Goal: Information Seeking & Learning: Learn about a topic

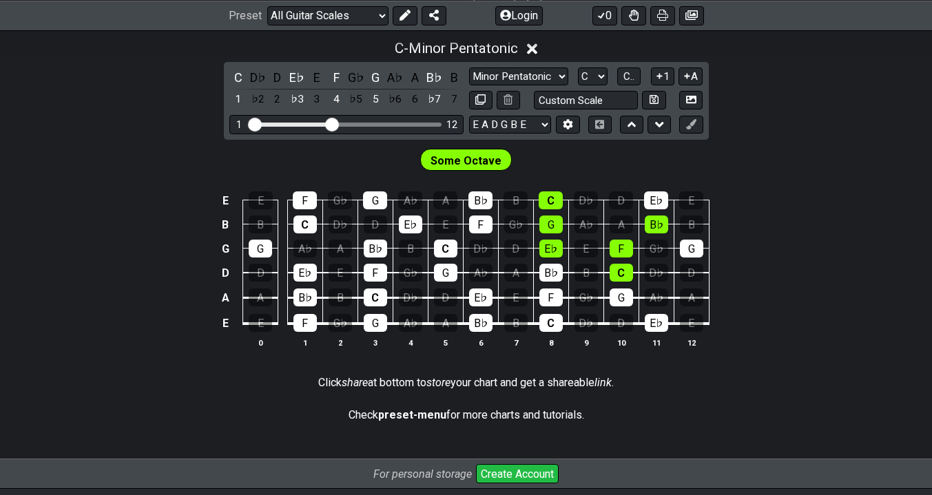
scroll to position [395, 0]
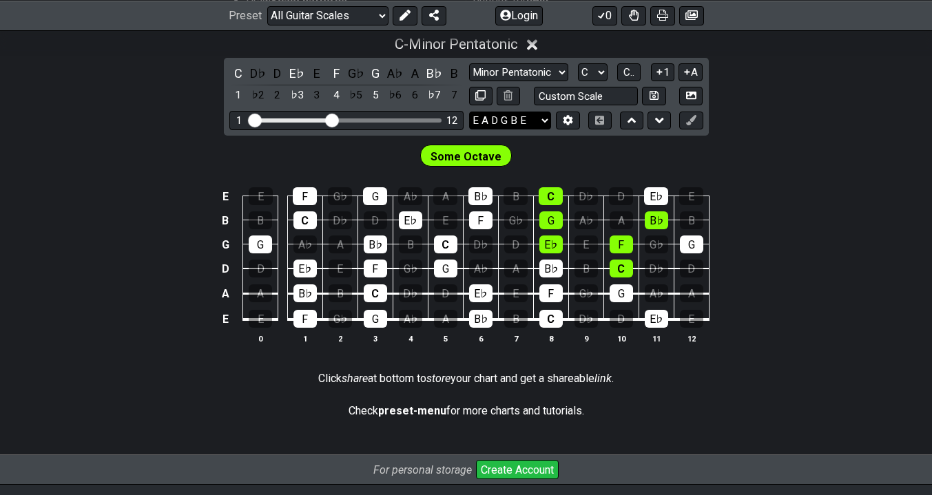
click at [532, 116] on select "E A D G B E E A D G B E E A D G B E B E A D F♯ B A D G C E A D A D G B E E♭ A♭ …" at bounding box center [510, 121] width 82 height 19
click at [469, 112] on select "E A D G B E E A D G B E E A D G B E B E A D F♯ B A D G C E A D A D G B E E♭ A♭ …" at bounding box center [510, 121] width 82 height 19
click at [526, 119] on select "E A D G B E E A D G B E E A D G B E B E A D F♯ B A D G C E A D A D G B E E♭ A♭ …" at bounding box center [510, 121] width 82 height 19
click at [469, 112] on select "E A D G B E E A D G B E E A D G B E B E A D F♯ B A D G C E A D A D G B E E♭ A♭ …" at bounding box center [510, 121] width 82 height 19
click at [655, 123] on icon at bounding box center [659, 121] width 9 height 14
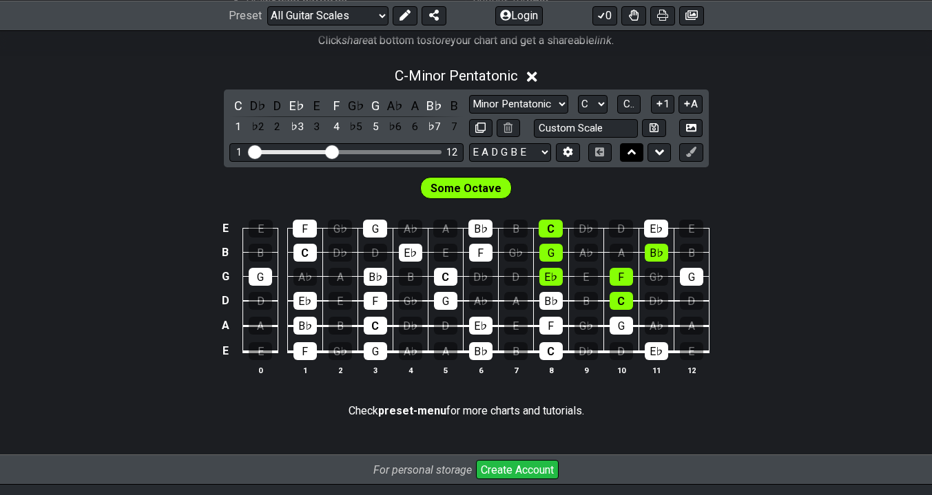
click at [629, 154] on icon at bounding box center [631, 152] width 9 height 6
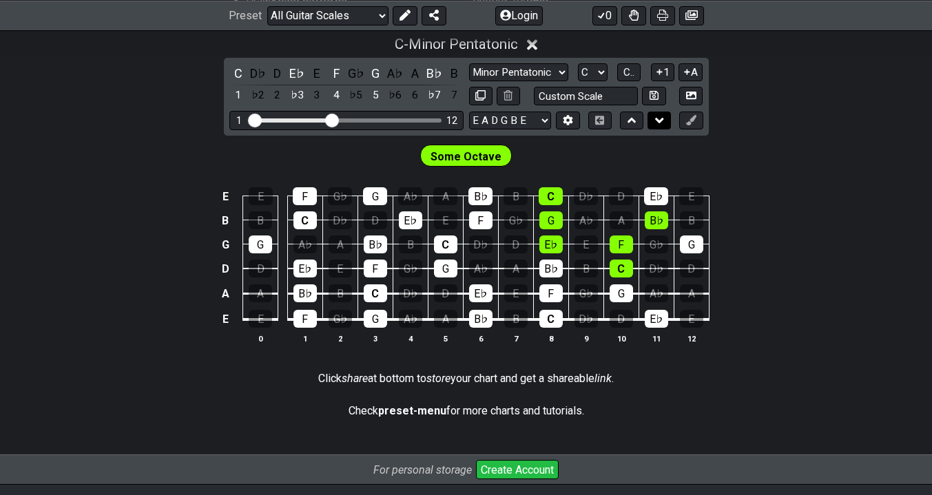
click at [652, 127] on button at bounding box center [658, 121] width 23 height 19
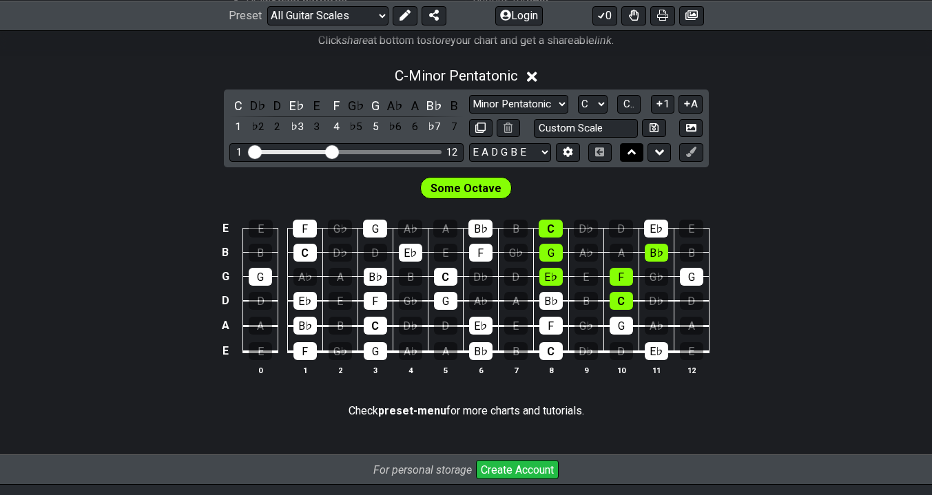
click at [630, 156] on icon at bounding box center [631, 152] width 9 height 14
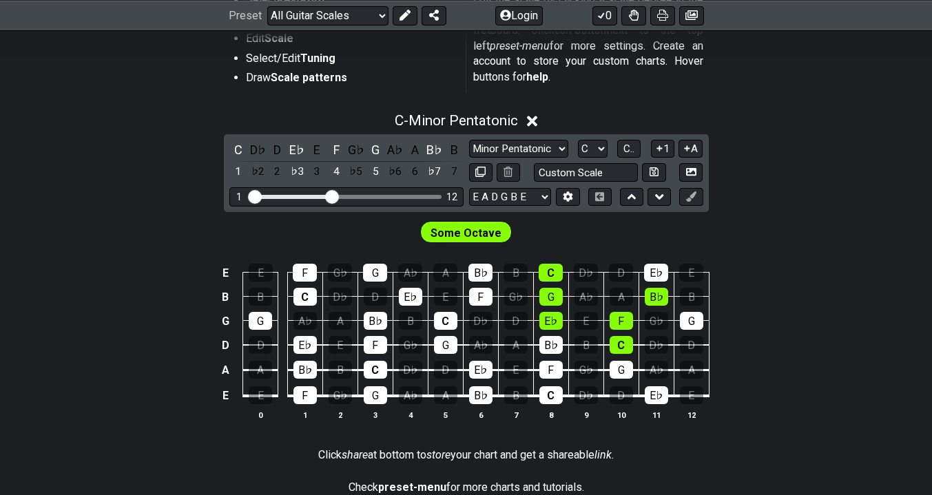
scroll to position [305, 0]
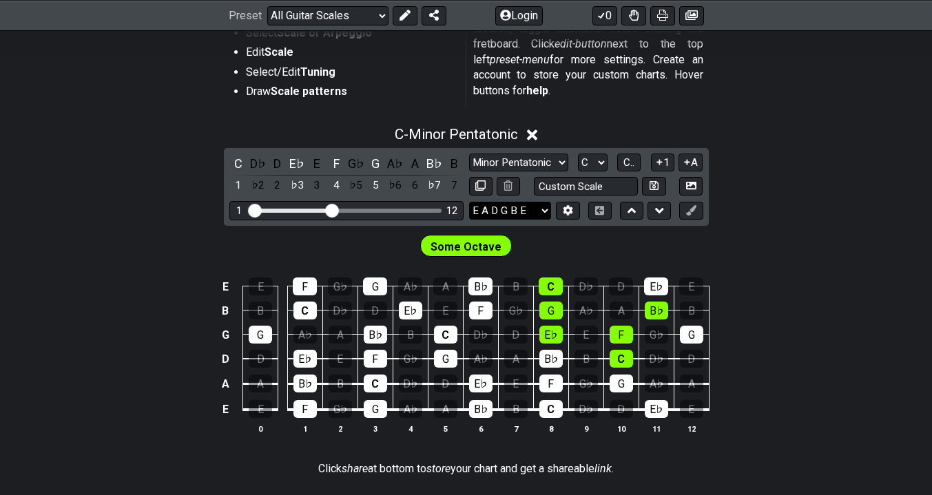
click at [526, 202] on select "E A D G B E E A D G B E E A D G B E B E A D F♯ B A D G C E A D A D G B E E♭ A♭ …" at bounding box center [510, 211] width 82 height 19
click at [469, 202] on select "E A D G B E E A D G B E E A D G B E B E A D F♯ B A D G C E A D A D G B E E♭ A♭ …" at bounding box center [510, 211] width 82 height 19
click at [517, 209] on select "E A D G B E E A D G B E E A D G B E B E A D F♯ B A D G C E A D A D G B E E♭ A♭ …" at bounding box center [510, 211] width 82 height 19
click at [469, 202] on select "E A D G B E E A D G B E E A D G B E B E A D F♯ B A D G C E A D A D G B E E♭ A♭ …" at bounding box center [510, 211] width 82 height 19
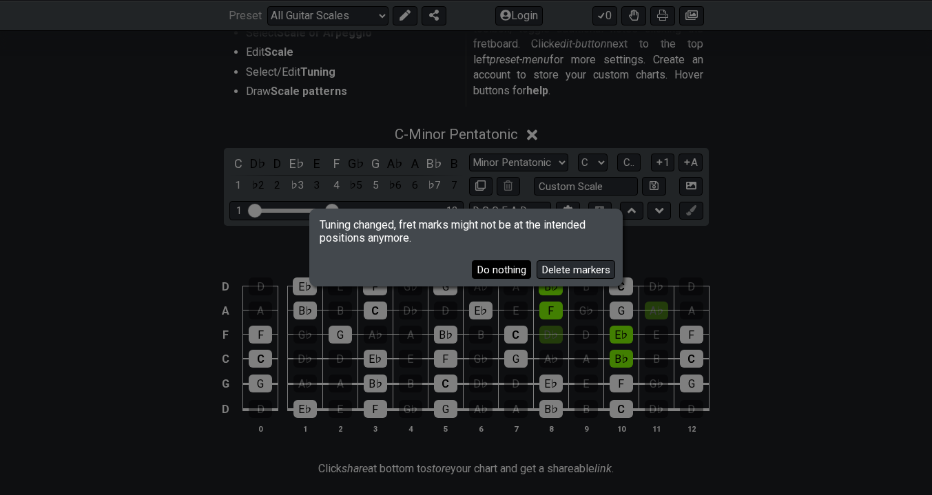
click at [503, 269] on button "Do nothing" at bounding box center [501, 269] width 59 height 19
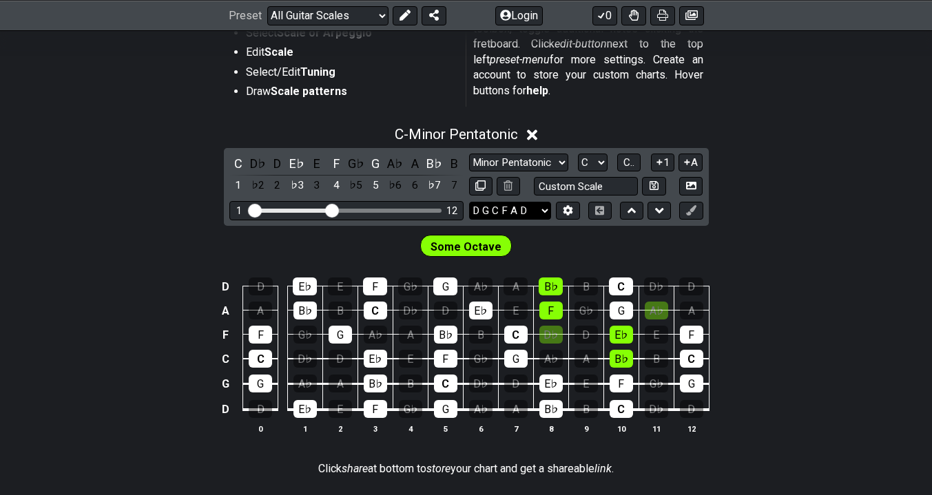
click at [519, 213] on select "E A D G B E E A D G B E E A D G B E B E A D F♯ B A D G C E A D A D G B E E♭ A♭ …" at bounding box center [510, 211] width 82 height 19
click at [469, 202] on select "E A D G B E E A D G B E E A D G B E B E A D F♯ B A D G C E A D A D G B E E♭ A♭ …" at bounding box center [510, 211] width 82 height 19
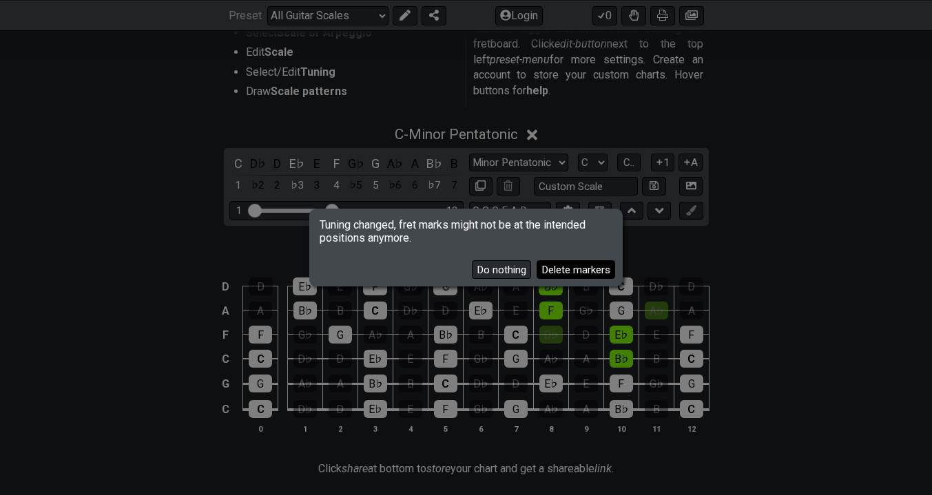
click at [559, 271] on button "Delete markers" at bounding box center [576, 269] width 79 height 19
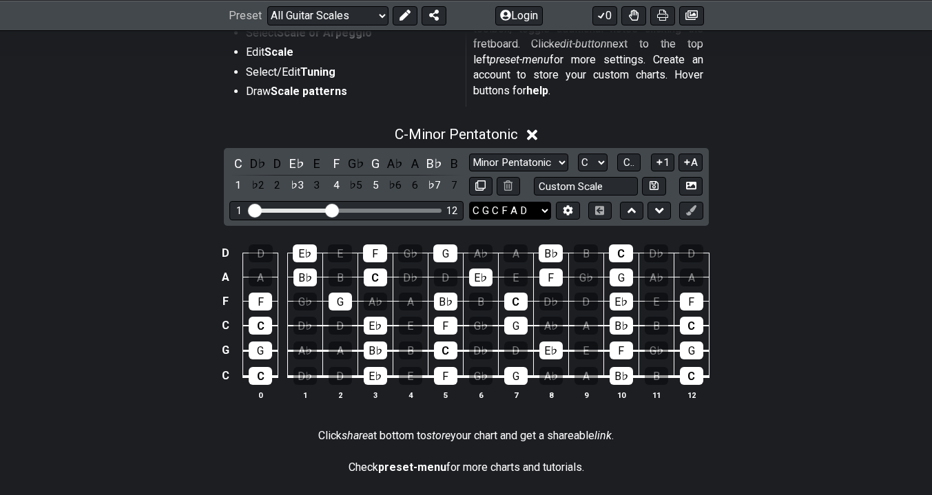
click at [515, 210] on select "E A D G B E E A D G B E E A D G B E B E A D F♯ B A D G C E A D A D G B E E♭ A♭ …" at bounding box center [510, 211] width 82 height 19
click at [469, 202] on select "E A D G B E E A D G B E E A D G B E B E A D F♯ B A D G C E A D A D G B E E♭ A♭ …" at bounding box center [510, 211] width 82 height 19
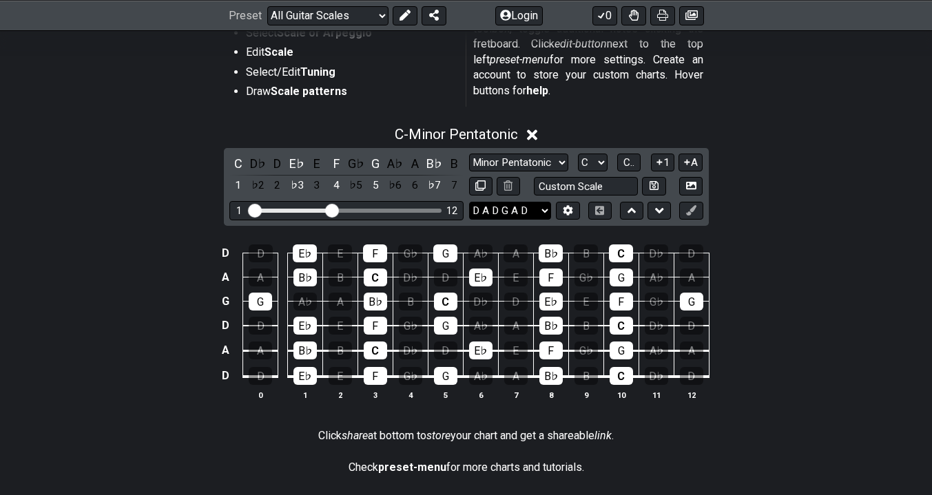
click at [523, 210] on select "E A D G B E E A D G B E E A D G B E B E A D F♯ B A D G C E A D A D G B E E♭ A♭ …" at bounding box center [510, 211] width 82 height 19
select select "E A D G B E"
click at [469, 202] on select "E A D G B E E A D G B E E A D G B E B E A D F♯ B A D G C E A D A D G B E E♭ A♭ …" at bounding box center [510, 211] width 82 height 19
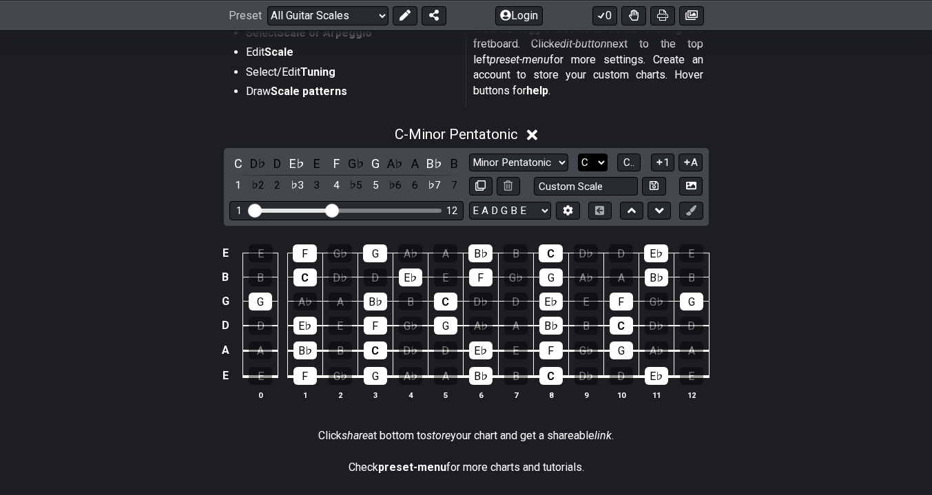
click at [595, 160] on select "A♭ A A♯ B♭ B C C♯ D♭ D D♯ E♭ E F F♯ G♭ G G♯" at bounding box center [593, 163] width 30 height 19
select select "D"
click at [578, 154] on select "A♭ A A♯ B♭ B C C♯ D♭ D D♯ E♭ E F F♯ G♭ G G♯" at bounding box center [593, 163] width 30 height 19
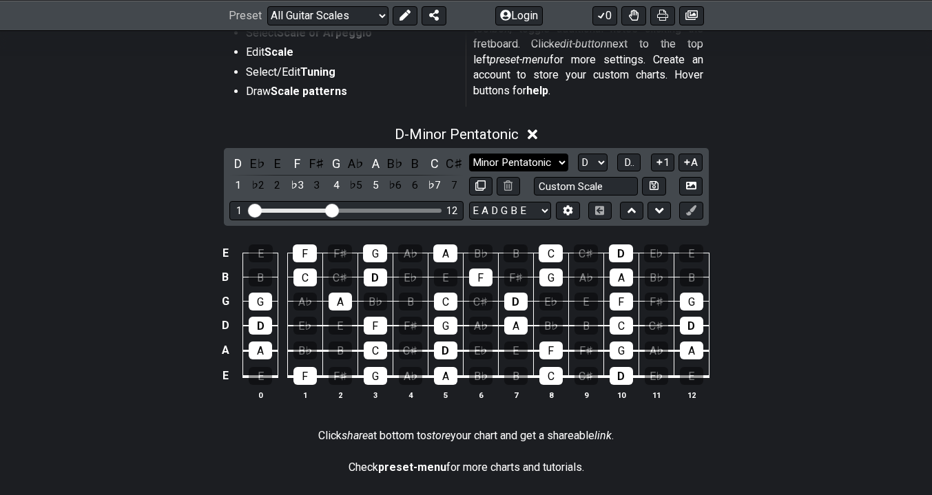
click at [537, 163] on select "Minor Pentatonic Root Minor Pentatonic Major Pentatonic Minor Blues Major Blues…" at bounding box center [518, 163] width 99 height 19
click at [469, 154] on select "Minor Pentatonic Root Minor Pentatonic Major Pentatonic Minor Blues Major Blues…" at bounding box center [518, 163] width 99 height 19
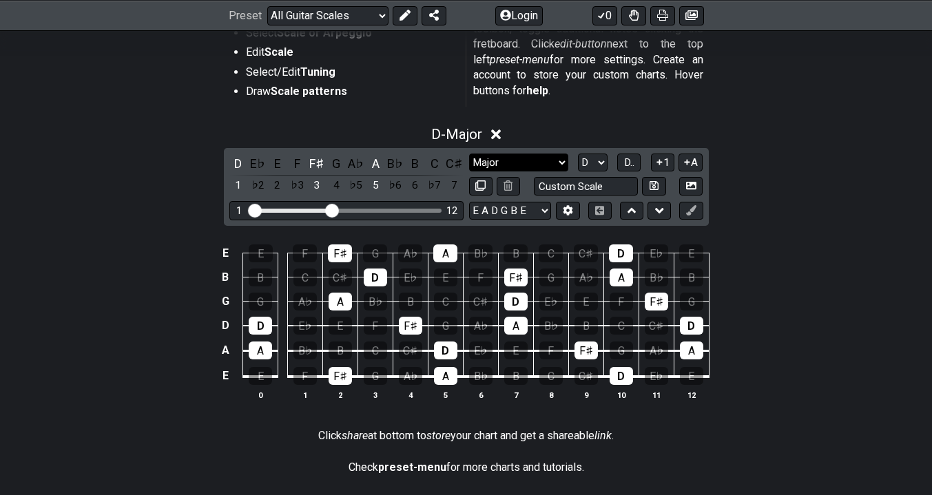
click at [508, 154] on select "Minor Pentatonic Root Minor Pentatonic Major Pentatonic Minor Blues Major Blues…" at bounding box center [518, 163] width 99 height 19
click at [536, 157] on select "Minor Pentatonic Root Minor Pentatonic Major Pentatonic Minor Blues Major Blues…" at bounding box center [518, 163] width 99 height 19
select select "Major Pentatonic"
click at [469, 154] on select "Minor Pentatonic Root Minor Pentatonic Major Pentatonic Minor Blues Major Blues…" at bounding box center [518, 163] width 99 height 19
